Goal: Book appointment/travel/reservation

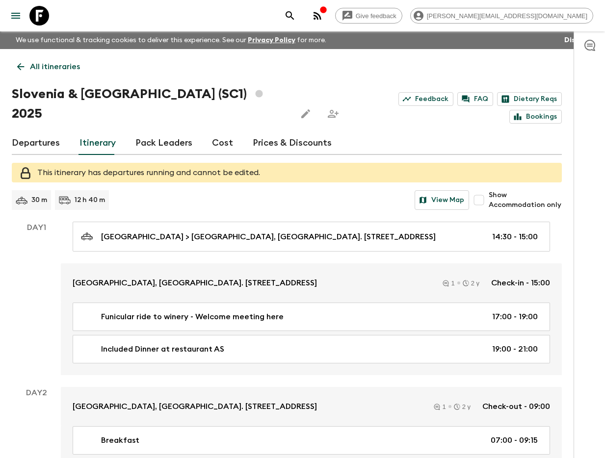
scroll to position [2100, 0]
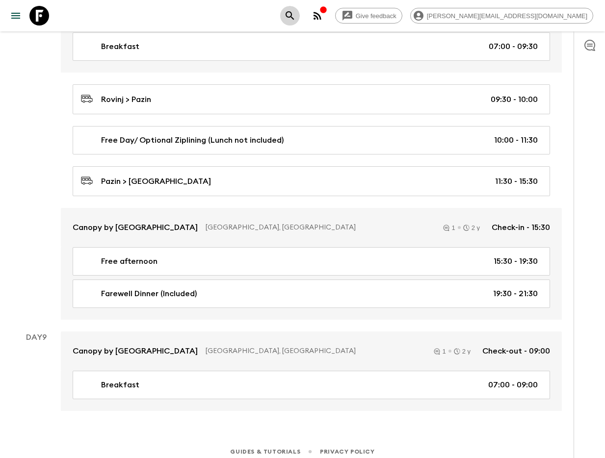
click at [296, 19] on icon "search adventures" at bounding box center [290, 16] width 12 height 12
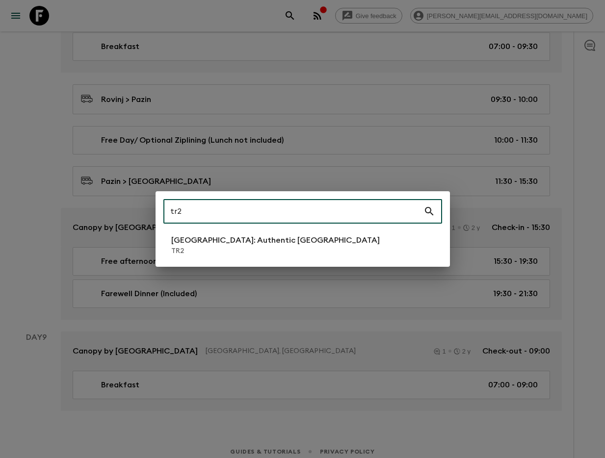
type input "tr2"
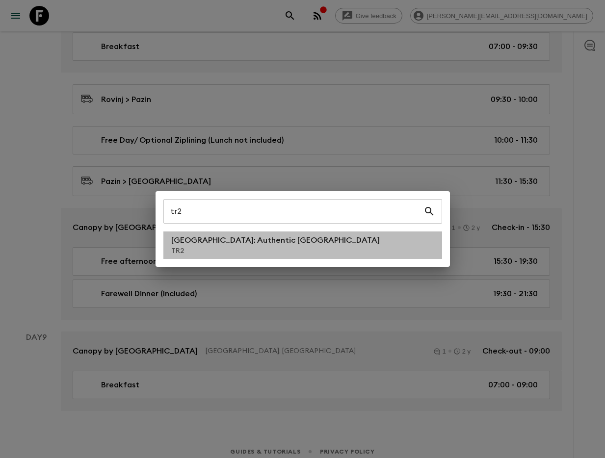
click at [253, 240] on p "[GEOGRAPHIC_DATA]: Authentic [GEOGRAPHIC_DATA]" at bounding box center [275, 241] width 209 height 12
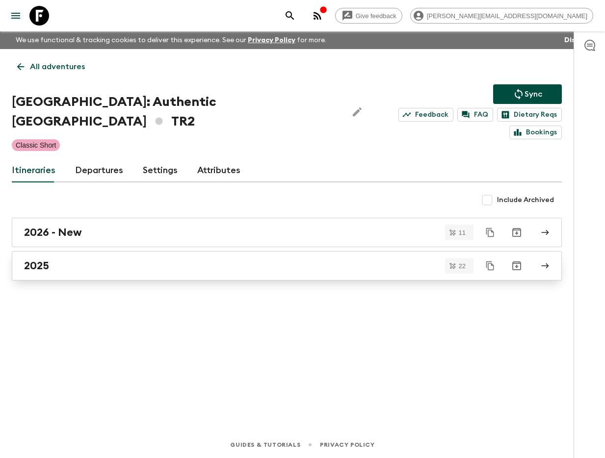
click at [169, 262] on link "2025" at bounding box center [287, 265] width 550 height 29
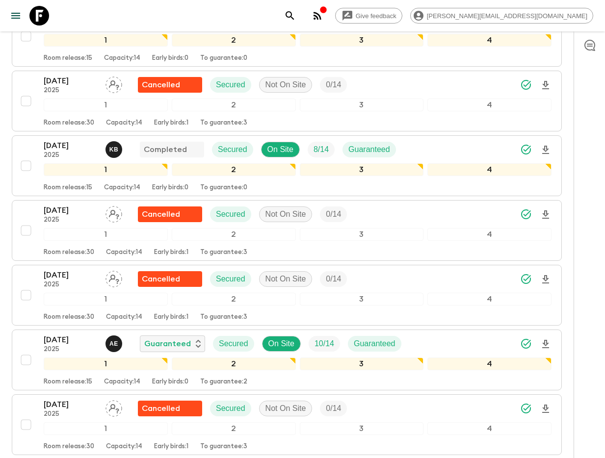
scroll to position [1139, 0]
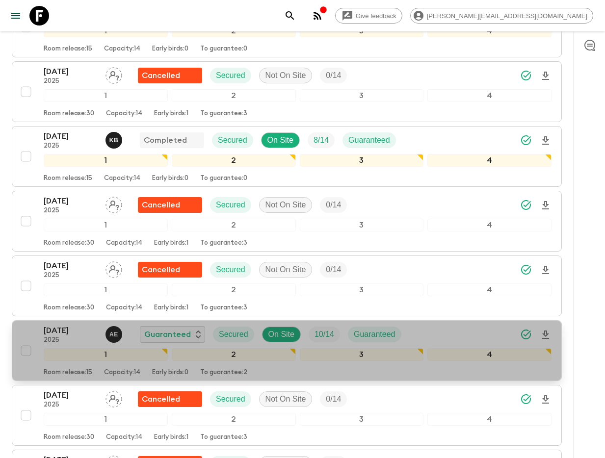
click at [76, 320] on button "[DATE] 2025 A E Guaranteed Secured On Site 10 / 14 Guaranteed 1 2 3 4 Room rele…" at bounding box center [287, 350] width 550 height 61
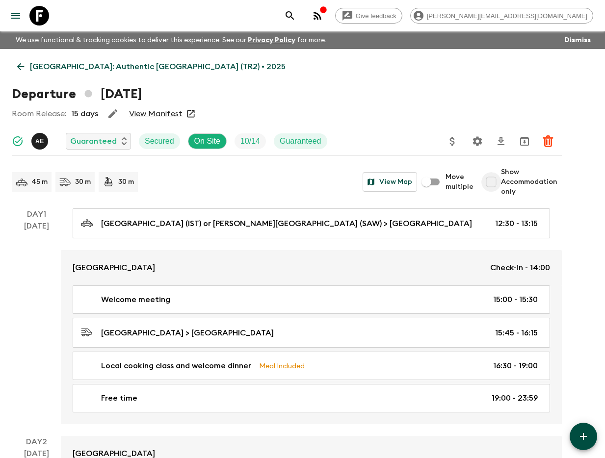
click at [484, 184] on input "Show Accommodation only" at bounding box center [491, 182] width 20 height 20
checkbox input "true"
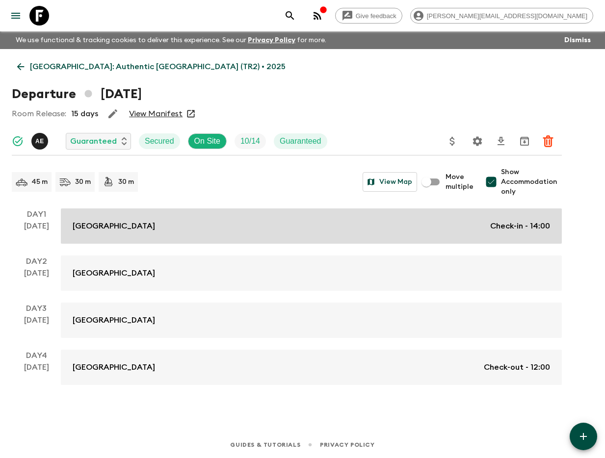
click at [253, 236] on link "[GEOGRAPHIC_DATA] Check-in - 14:00" at bounding box center [311, 226] width 501 height 35
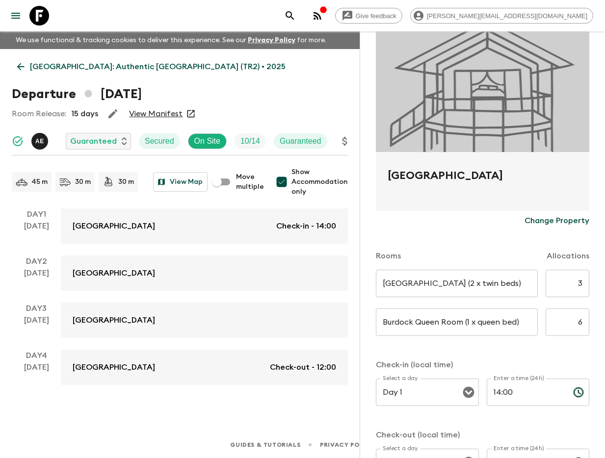
scroll to position [80, 0]
